Goal: Check status: Check status

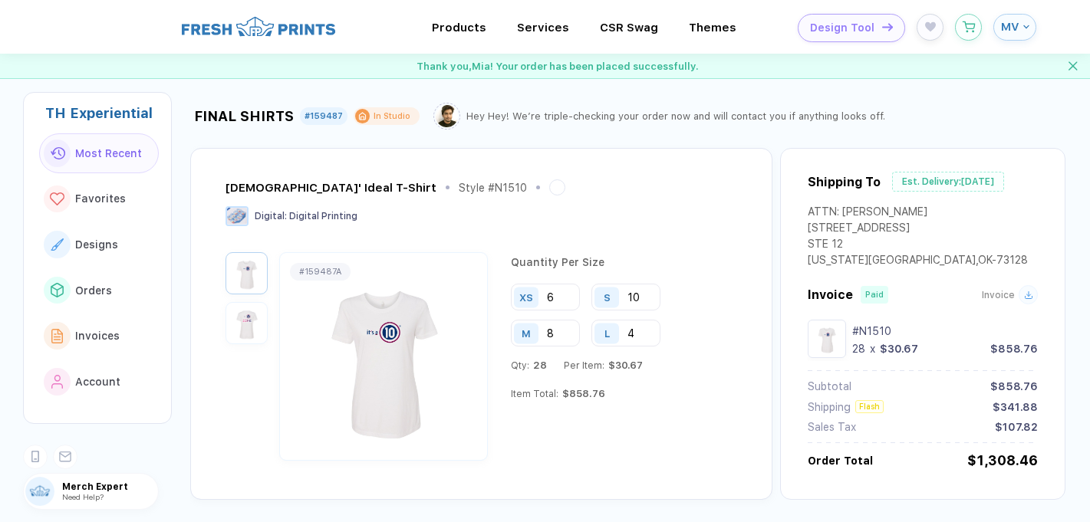
click at [636, 222] on div "Digital : Digital Printing" at bounding box center [479, 217] width 508 height 23
click at [479, 175] on div "[DEMOGRAPHIC_DATA]' Ideal T-Shirt Style # N1510 Digital : Digital Printing # 15…" at bounding box center [481, 324] width 582 height 352
drag, startPoint x: 380, startPoint y: 162, endPoint x: 454, endPoint y: 232, distance: 102.0
click at [454, 232] on div "[DEMOGRAPHIC_DATA]' Ideal T-Shirt Style # N1510 Digital : Digital Printing # 15…" at bounding box center [481, 324] width 582 height 352
click at [452, 235] on div "[DEMOGRAPHIC_DATA]' Ideal T-Shirt Style # N1510 Digital : Digital Printing" at bounding box center [479, 215] width 508 height 73
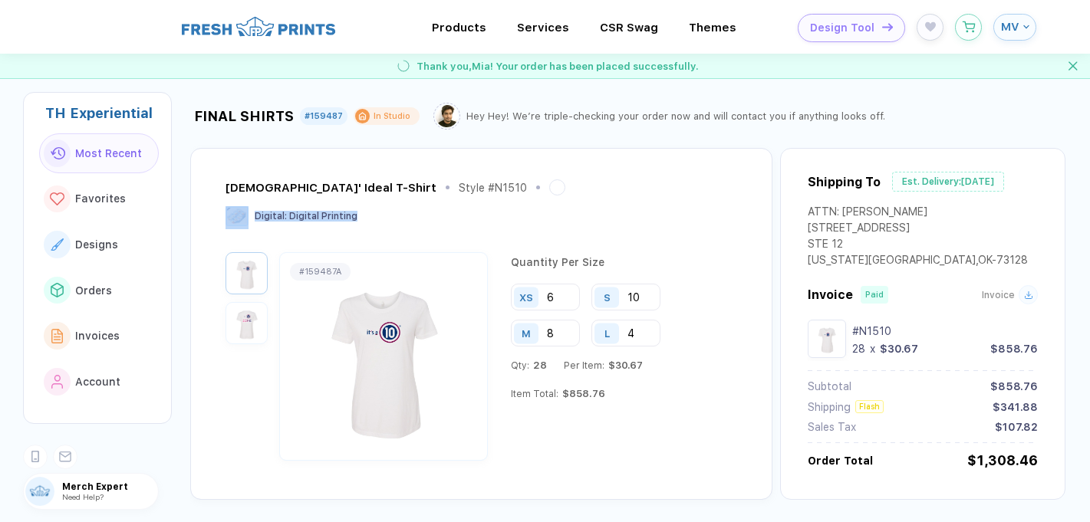
drag, startPoint x: 452, startPoint y: 235, endPoint x: 508, endPoint y: 138, distance: 112.1
click at [508, 138] on div "[DEMOGRAPHIC_DATA]' Ideal T-Shirt Style # N1510 Digital : Digital Printing # 15…" at bounding box center [627, 315] width 875 height 370
click at [462, 149] on div "[DEMOGRAPHIC_DATA]' Ideal T-Shirt Style # N1510 Digital : Digital Printing # 15…" at bounding box center [481, 324] width 582 height 352
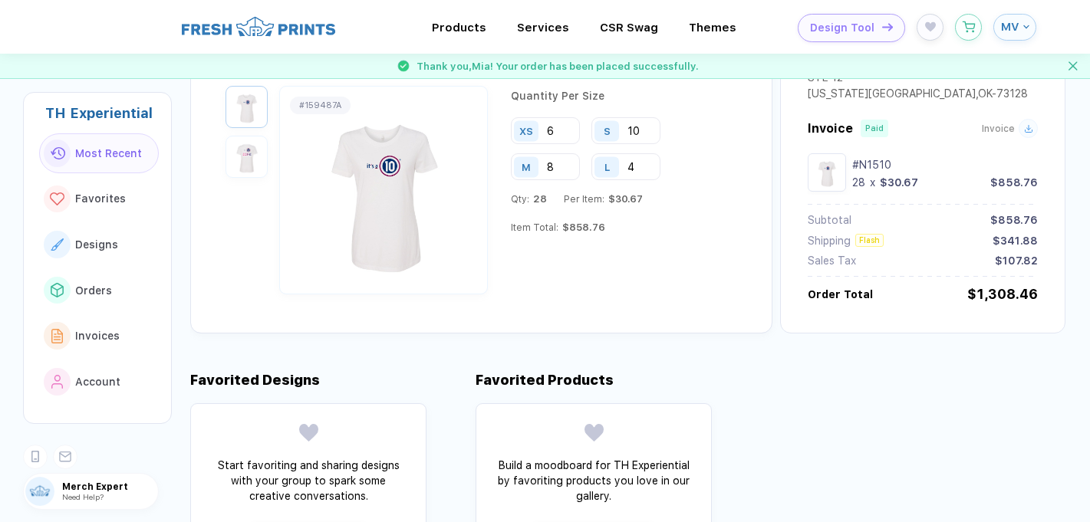
scroll to position [167, 0]
drag, startPoint x: 617, startPoint y: 229, endPoint x: 670, endPoint y: 183, distance: 70.1
click at [670, 183] on div "Quantity Per Size XS 6 S 10 M 8 L 4 Qty: 28 Per Item: $30.67 Item Total: $858.76" at bounding box center [618, 189] width 230 height 209
click at [647, 225] on div "Qty: 28 Per Item: $30.67 Item Total: $858.76" at bounding box center [622, 223] width 222 height 63
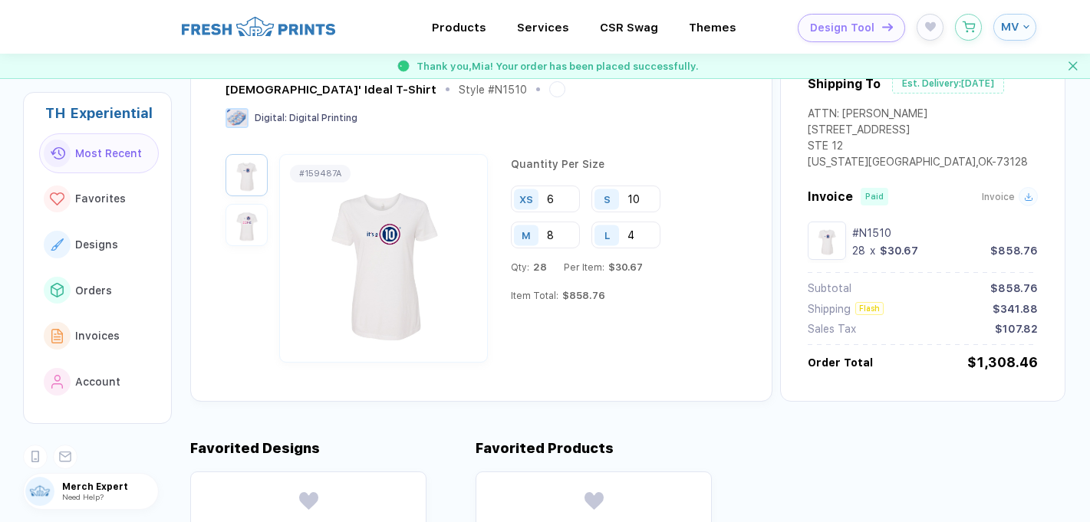
scroll to position [0, 0]
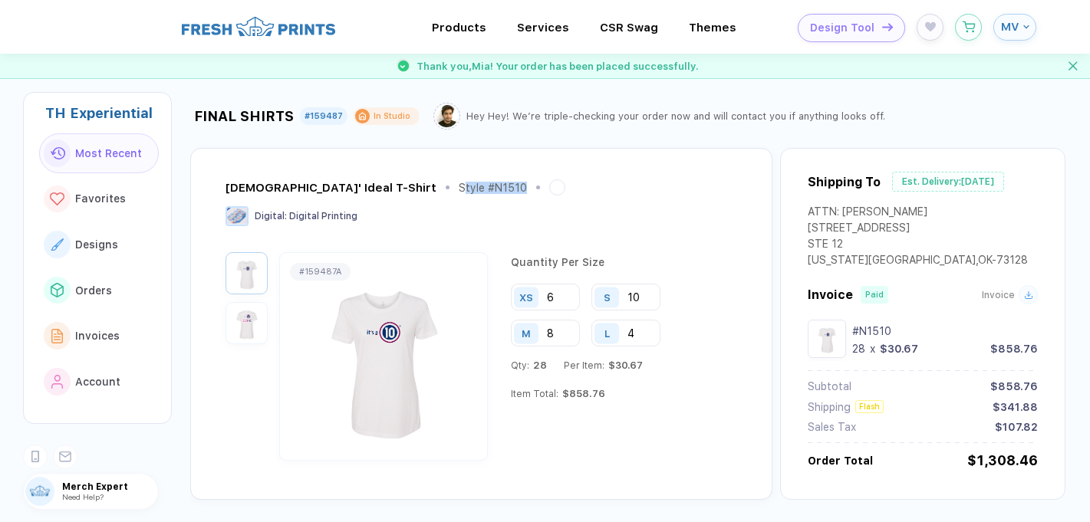
drag, startPoint x: 364, startPoint y: 184, endPoint x: 456, endPoint y: 201, distance: 92.8
click at [456, 201] on div "[DEMOGRAPHIC_DATA]' Ideal T-Shirt Style # N1510" at bounding box center [479, 192] width 508 height 27
click at [439, 205] on div "[DEMOGRAPHIC_DATA]' Ideal T-Shirt Style # N1510" at bounding box center [479, 192] width 508 height 27
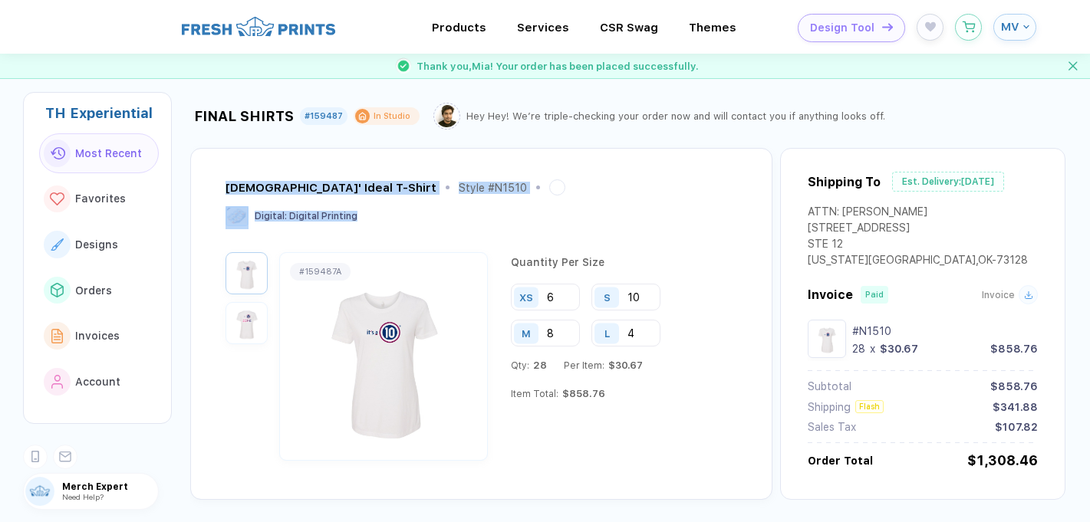
drag, startPoint x: 402, startPoint y: 212, endPoint x: 241, endPoint y: 176, distance: 164.9
click at [241, 176] on div "[DEMOGRAPHIC_DATA]' Ideal T-Shirt Style # N1510 Digital : Digital Printing # 15…" at bounding box center [481, 324] width 582 height 352
click at [539, 229] on div "Digital : Digital Printing" at bounding box center [479, 217] width 508 height 23
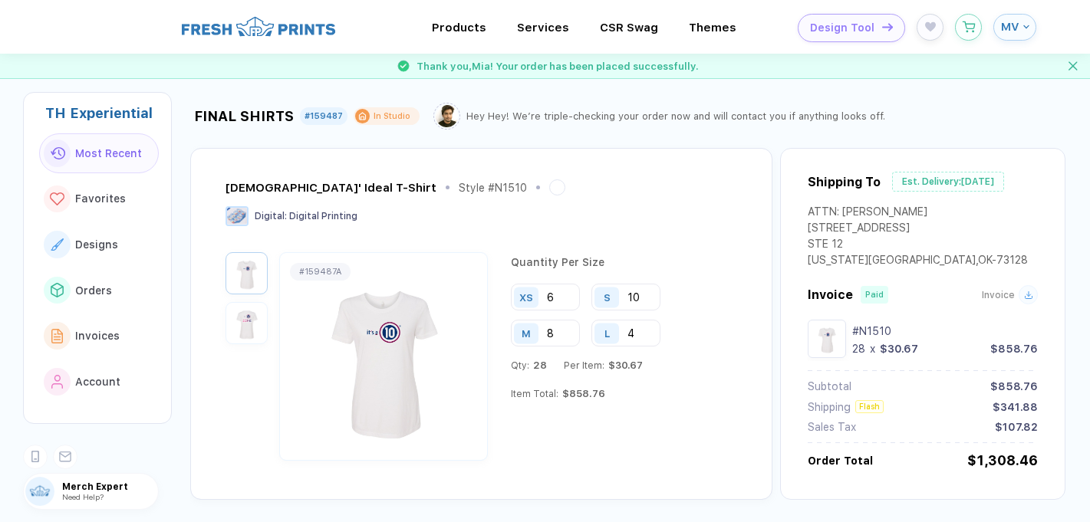
click at [906, 258] on div "[US_STATE][GEOGRAPHIC_DATA] , [GEOGRAPHIC_DATA] - 73128" at bounding box center [917, 262] width 220 height 16
click at [1010, 32] on span "MV" at bounding box center [1010, 27] width 18 height 14
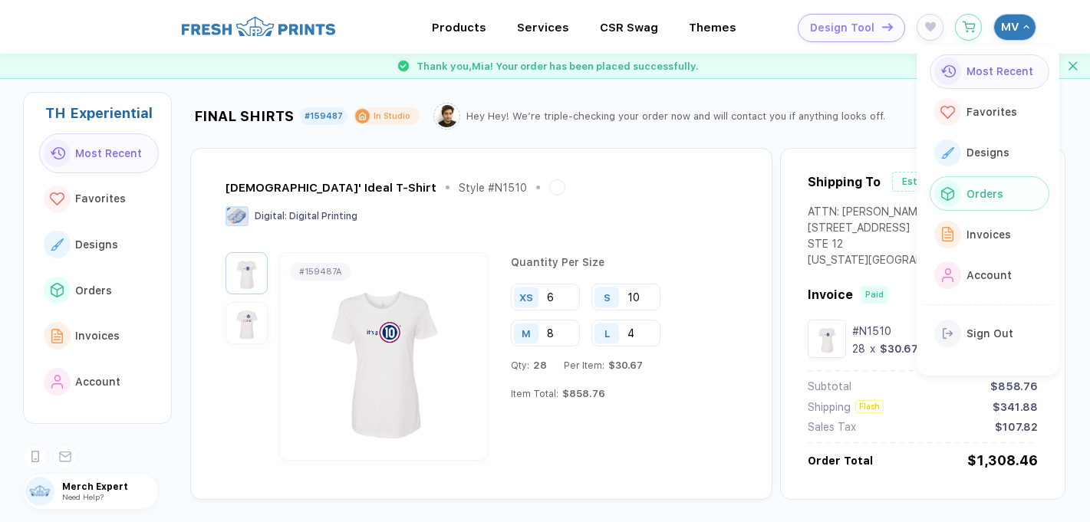
click at [981, 188] on span "Orders" at bounding box center [984, 194] width 37 height 12
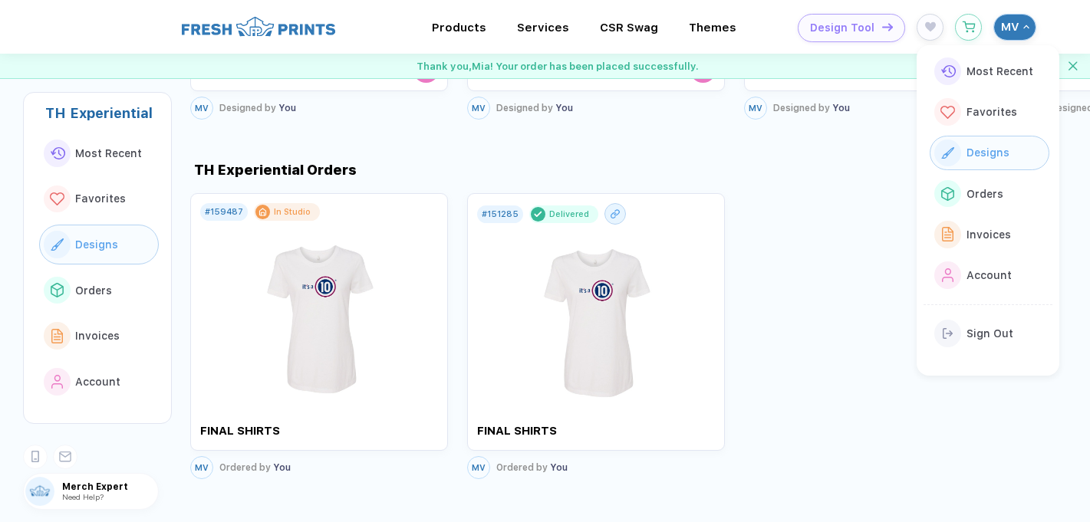
scroll to position [977, 0]
click at [298, 374] on img at bounding box center [319, 308] width 173 height 180
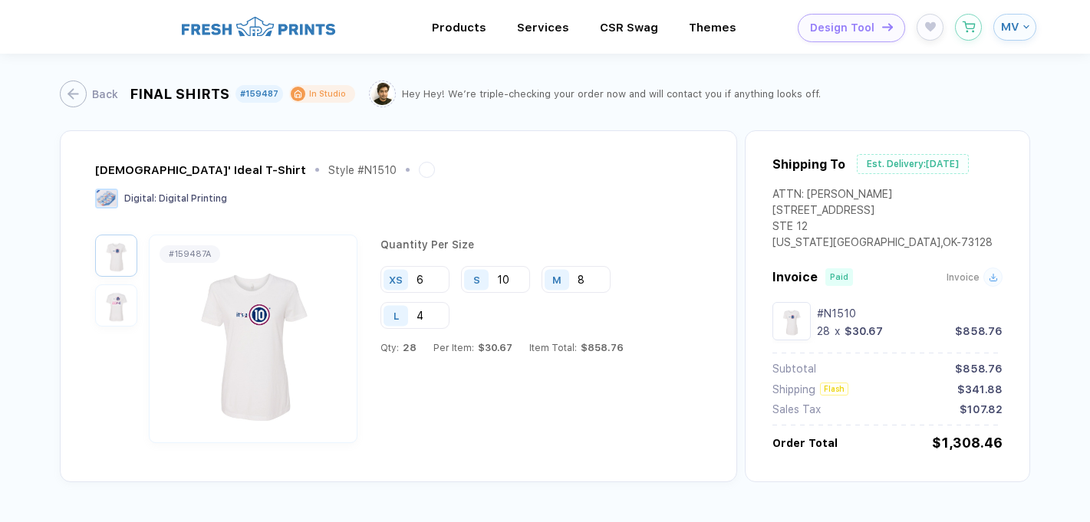
scroll to position [17, 0]
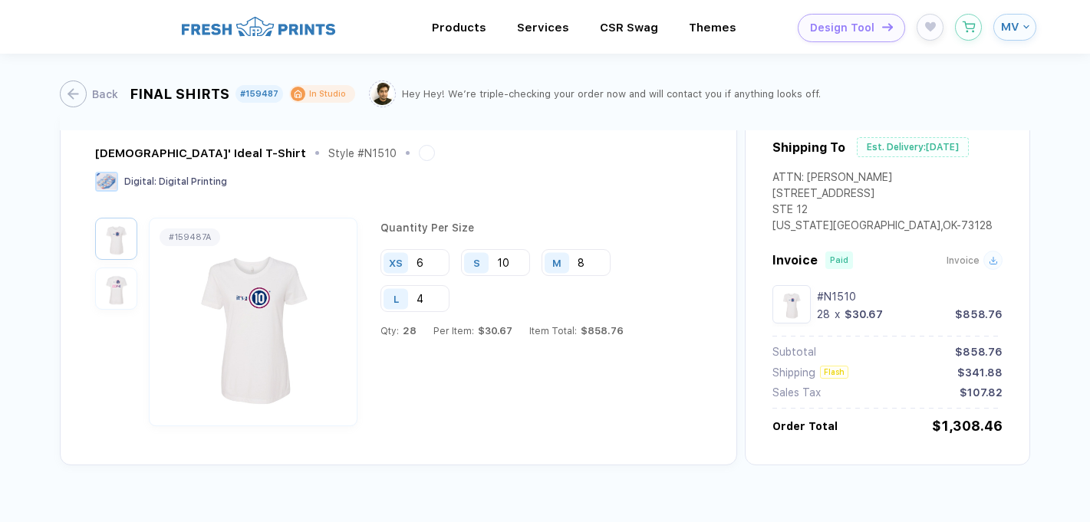
click at [1014, 20] on span "MV" at bounding box center [1010, 27] width 18 height 14
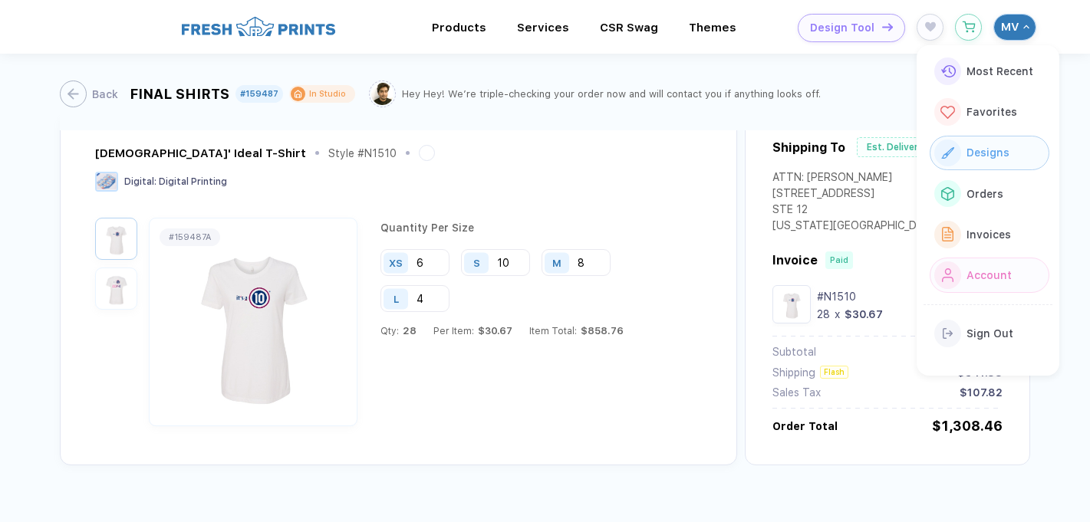
click at [979, 258] on button "Account" at bounding box center [989, 275] width 120 height 35
click at [966, 267] on div "Account" at bounding box center [986, 275] width 50 height 17
click at [1019, 275] on button "Account" at bounding box center [989, 275] width 120 height 35
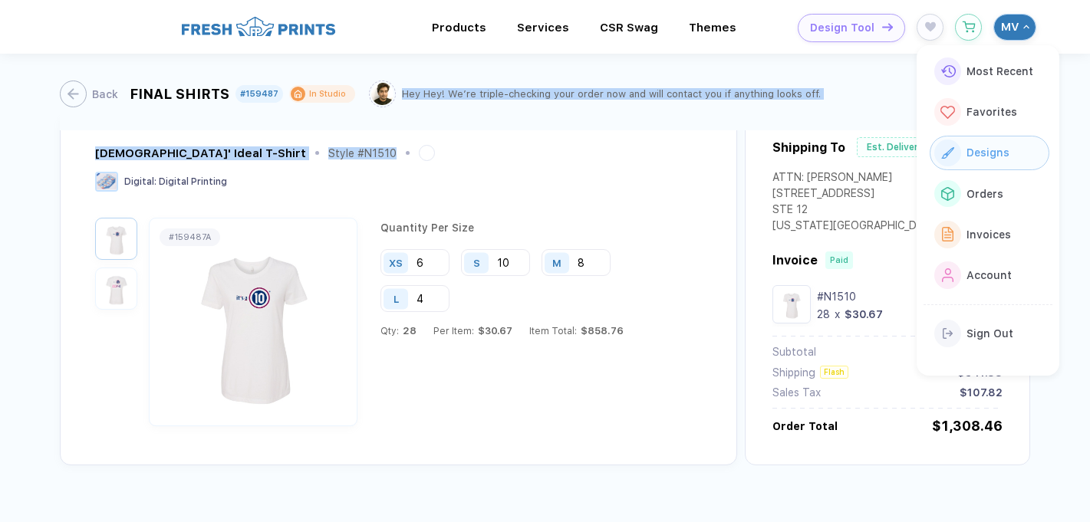
drag, startPoint x: 673, startPoint y: 74, endPoint x: 729, endPoint y: 169, distance: 110.0
click at [729, 169] on div "Back FINAL SHIRTS #159487 In Studio Hey Hey! We’re triple-checking your order n…" at bounding box center [545, 251] width 970 height 429
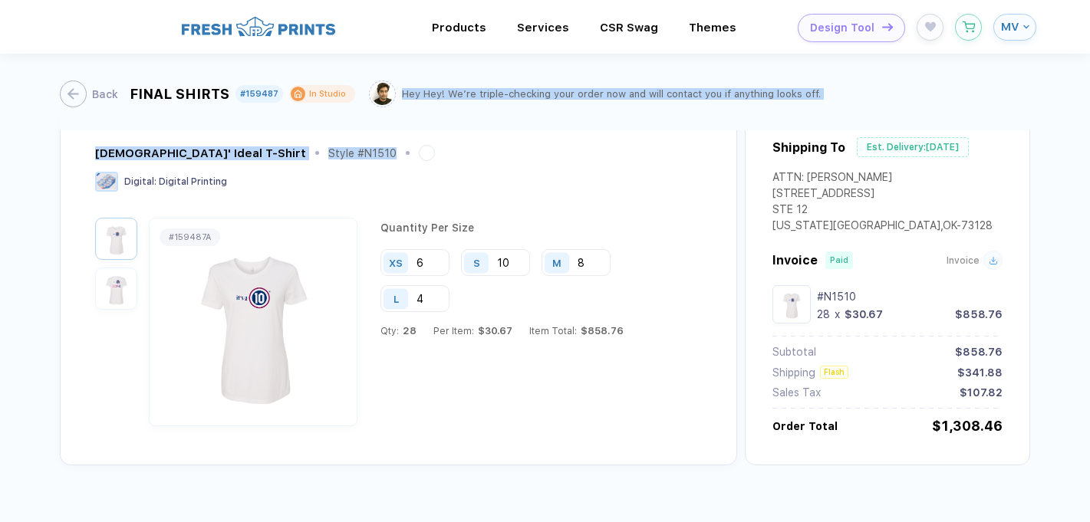
click at [1021, 18] on button "MV" at bounding box center [1014, 27] width 43 height 27
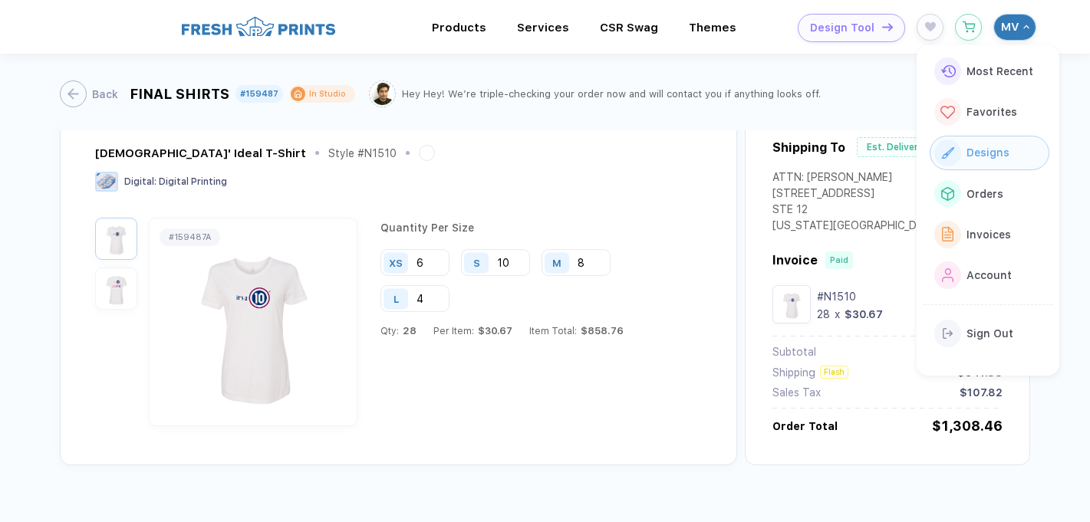
click at [502, 187] on div "Digital : Digital Printing" at bounding box center [396, 183] width 603 height 23
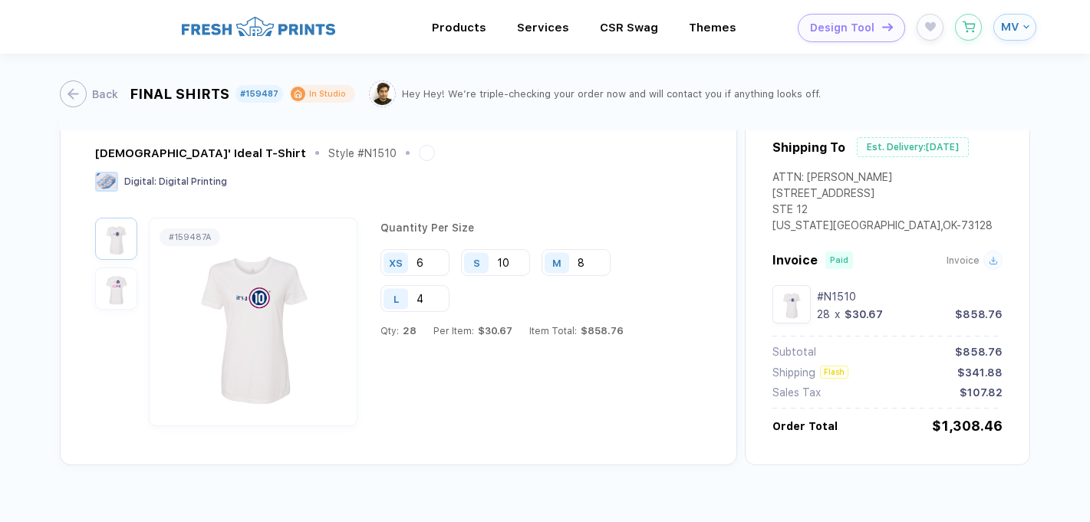
scroll to position [0, 0]
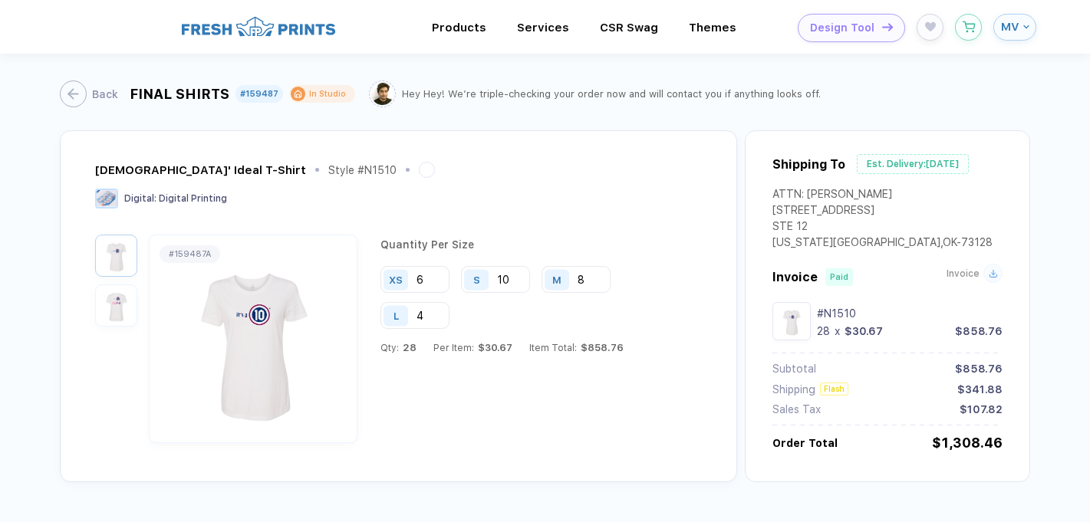
click at [953, 272] on span "Invoice" at bounding box center [962, 273] width 33 height 11
click at [973, 275] on span "Invoice" at bounding box center [962, 273] width 33 height 11
click at [992, 271] on icon at bounding box center [992, 273] width 9 height 9
click at [970, 275] on span "Invoice" at bounding box center [962, 273] width 33 height 11
